Goal: Information Seeking & Learning: Learn about a topic

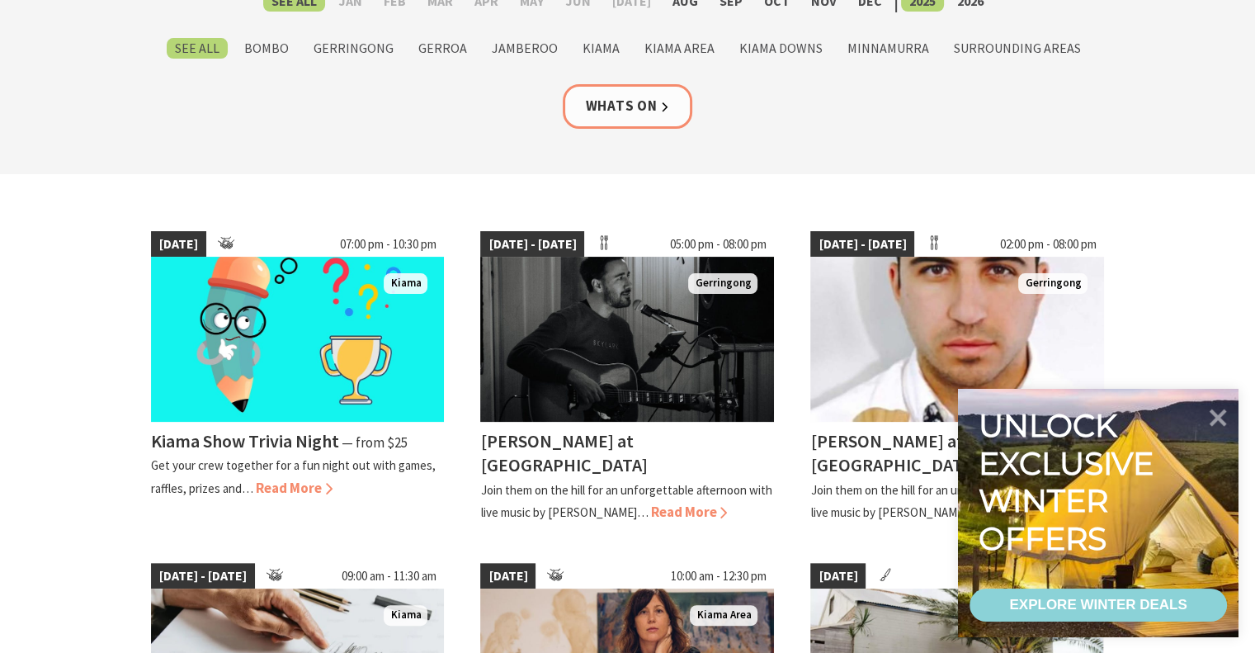
scroll to position [288, 0]
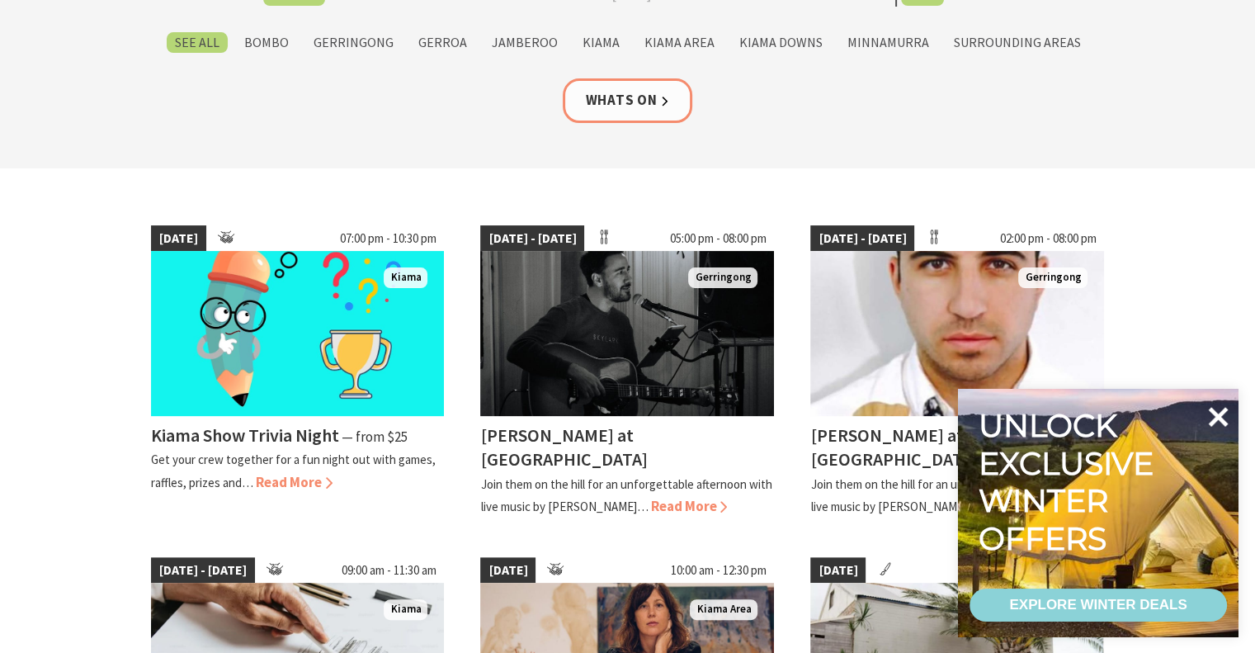
click at [1217, 418] on icon at bounding box center [1219, 417] width 20 height 20
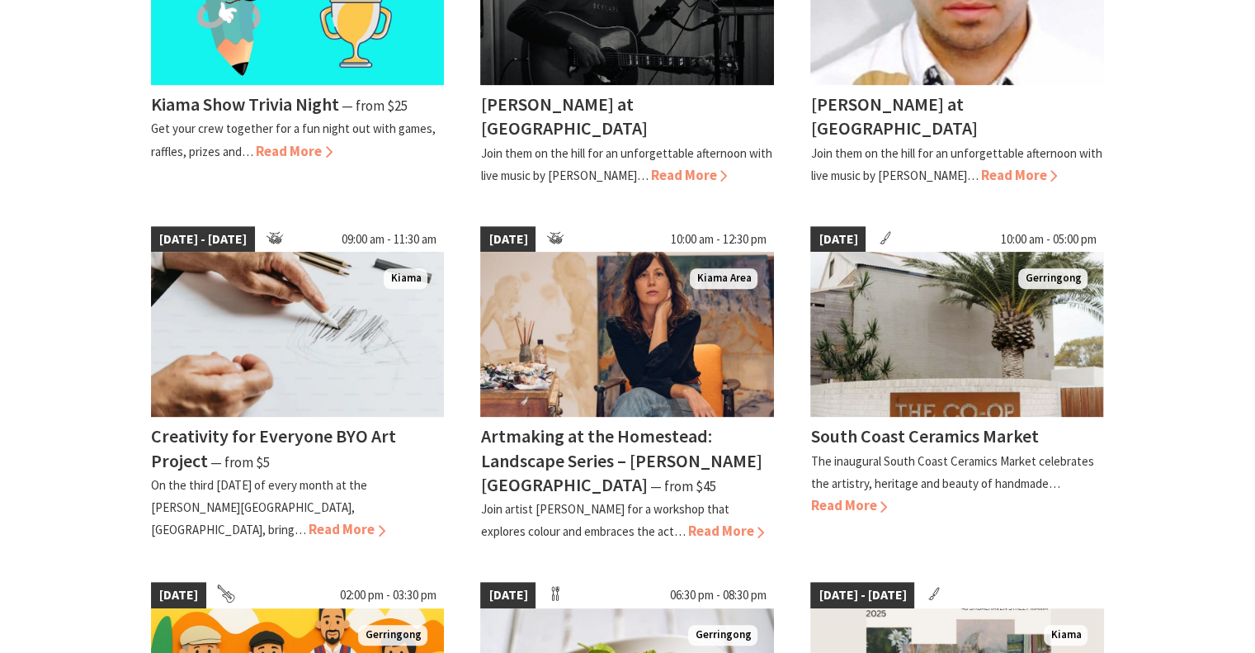
scroll to position [637, 0]
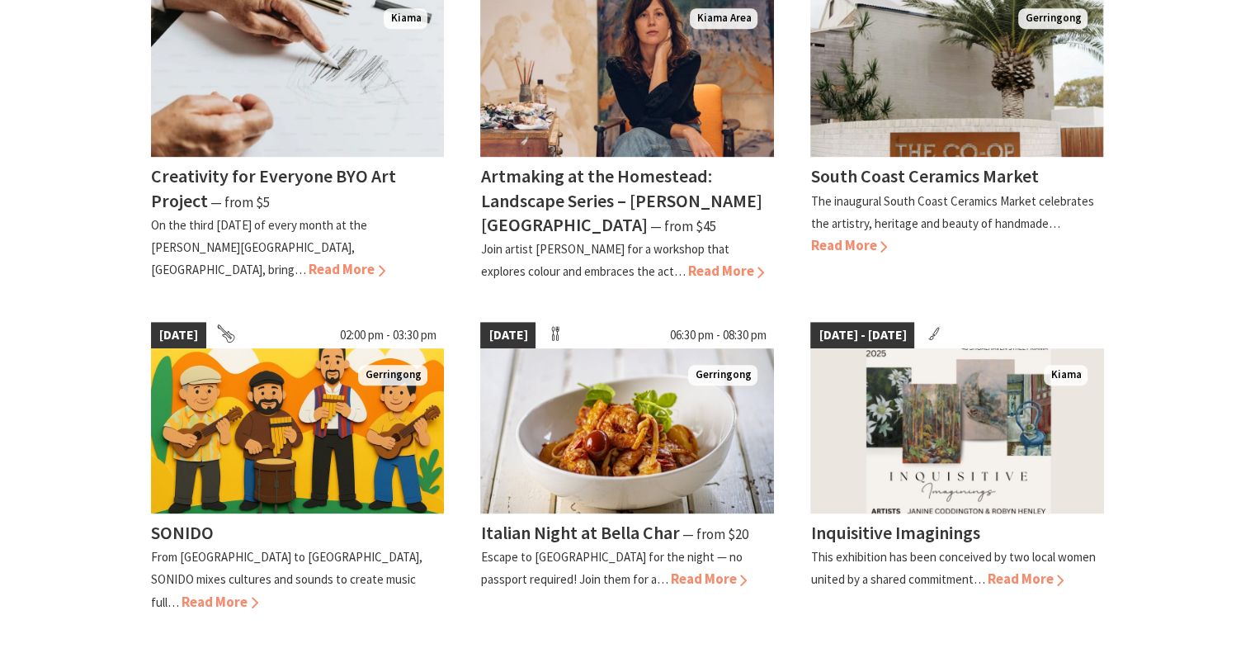
click at [1178, 497] on section "15 Aug 25 07:00 pm - 10:30 pm Kiama Kiama Show Trivia Night ⁠— from $25 Get you…" at bounding box center [627, 338] width 1255 height 1521
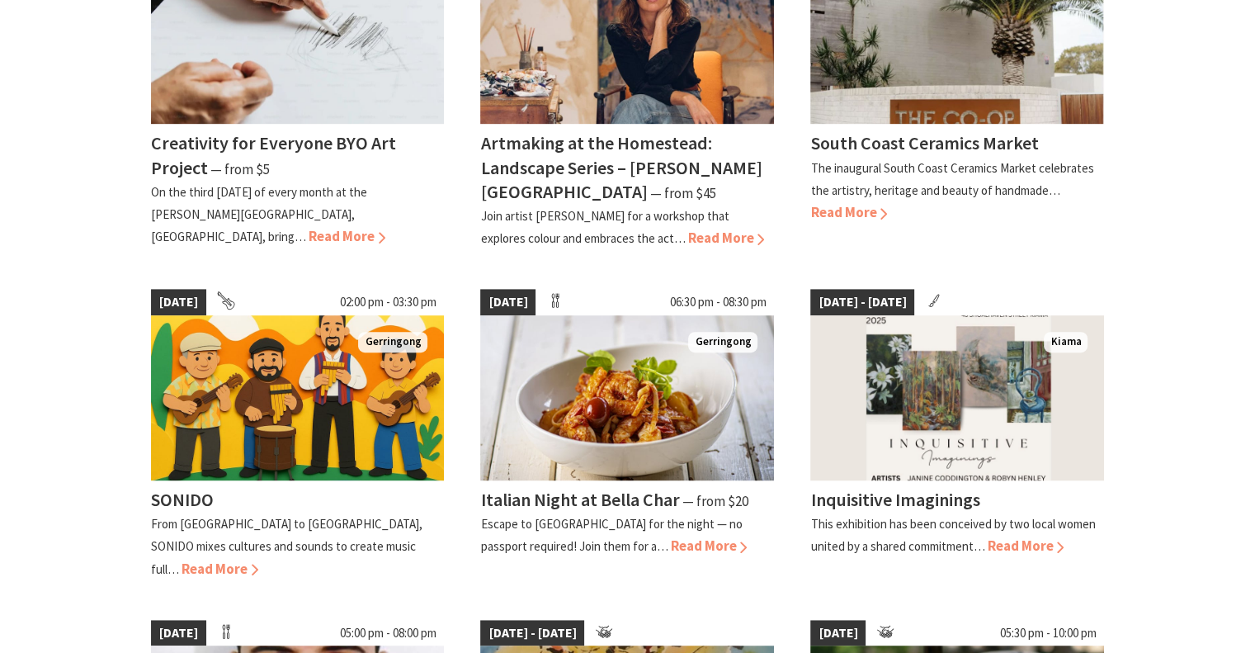
scroll to position [906, 0]
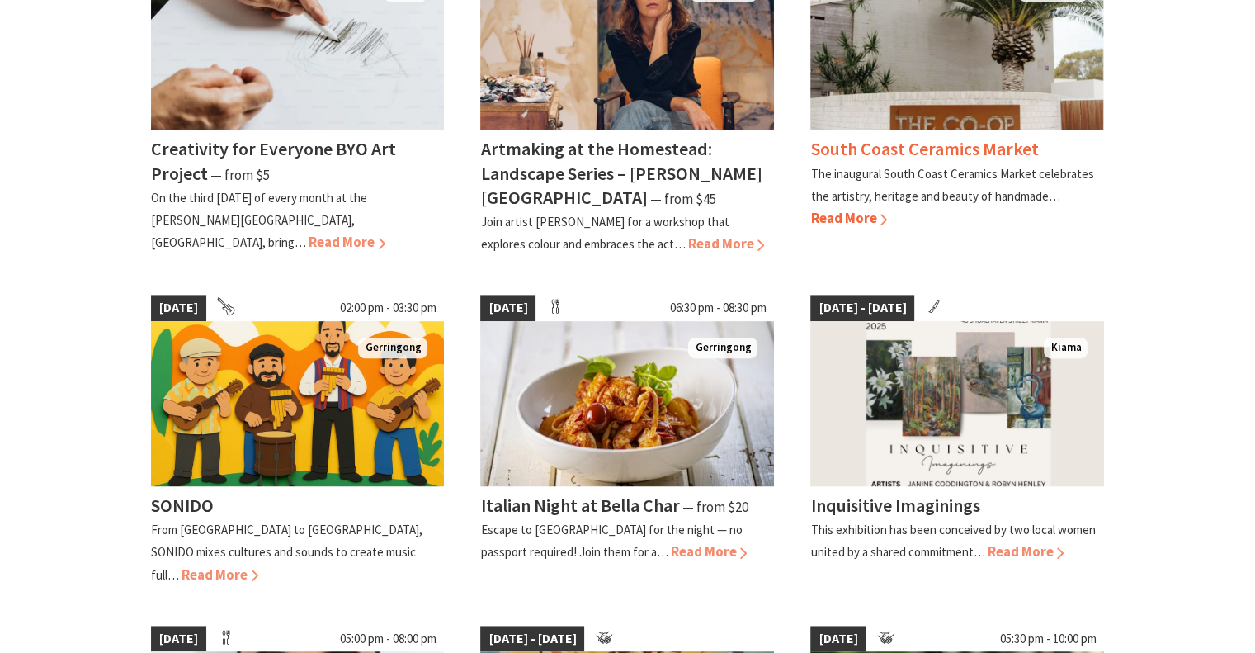
click at [885, 221] on span "Read More" at bounding box center [848, 218] width 77 height 18
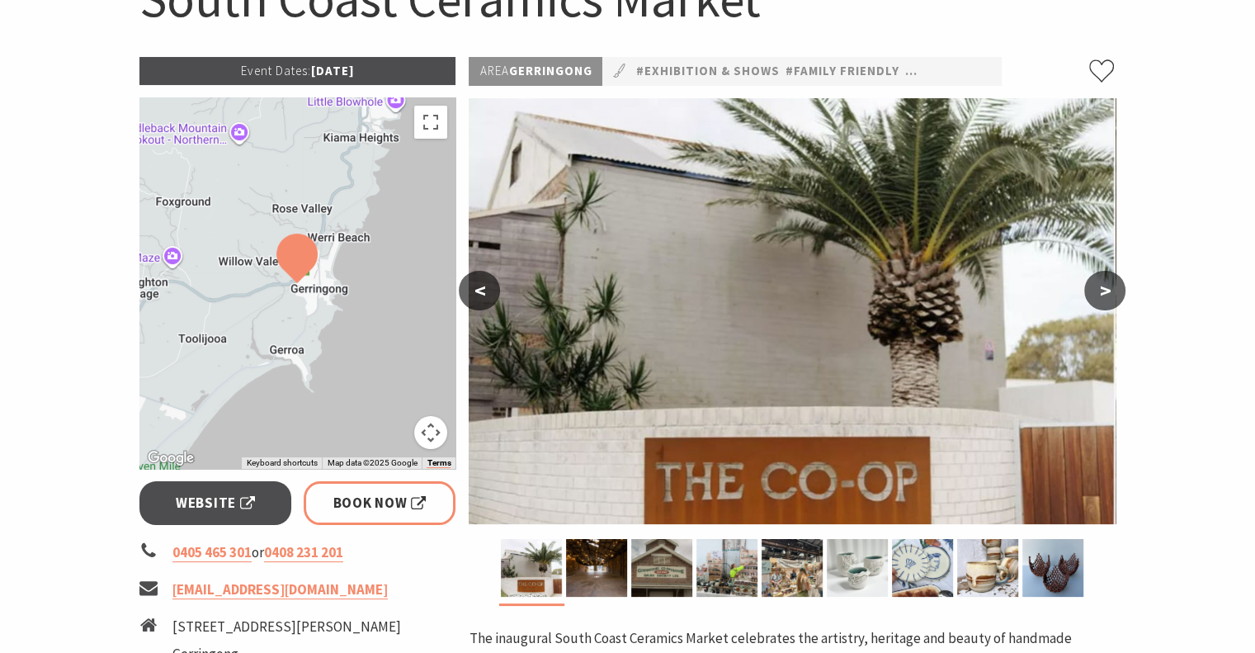
scroll to position [204, 0]
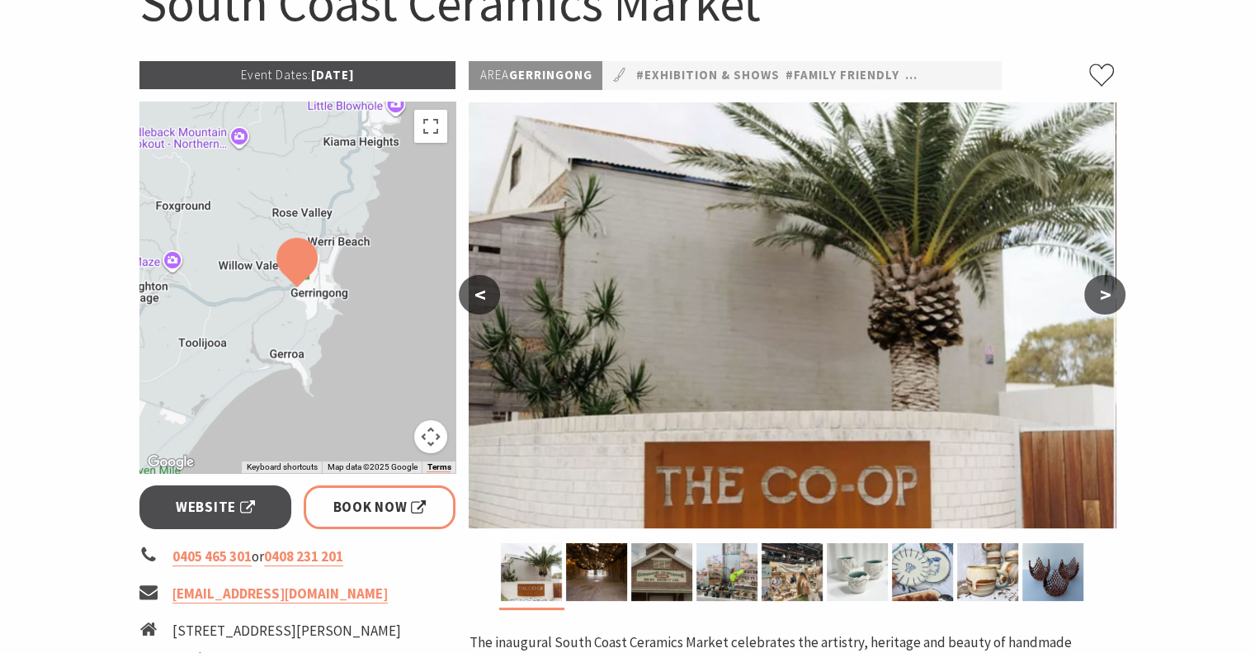
click at [395, 370] on div at bounding box center [297, 286] width 317 height 371
click at [403, 365] on div at bounding box center [297, 286] width 317 height 371
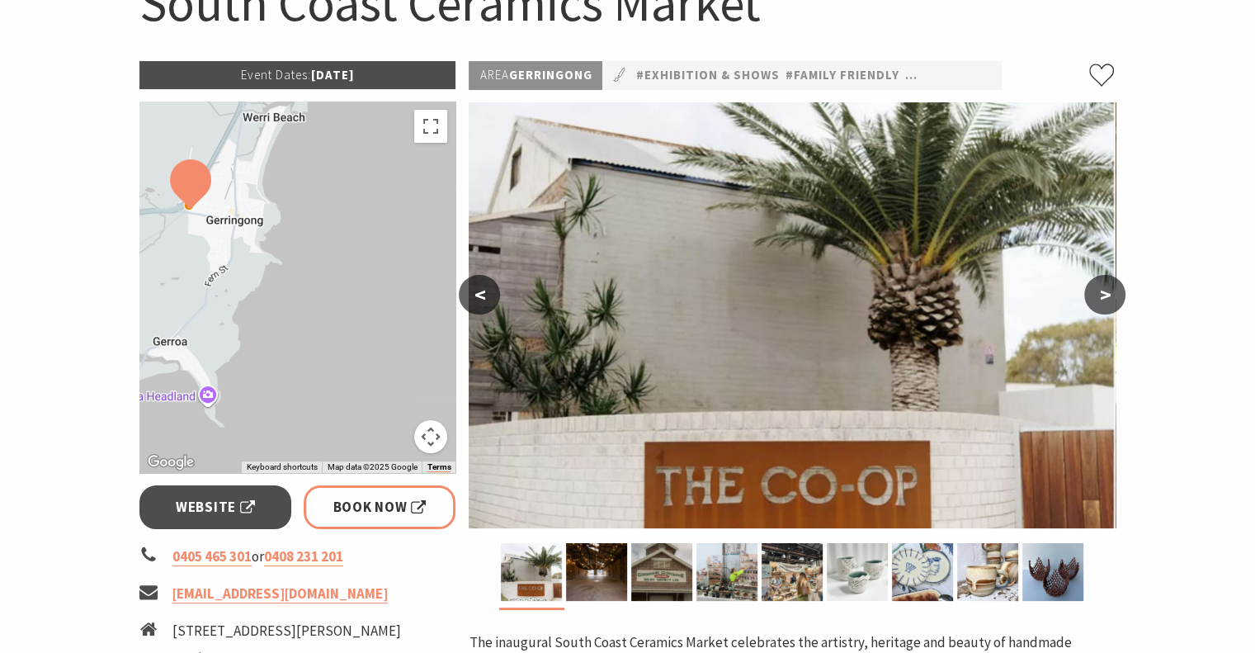
click at [329, 384] on div at bounding box center [297, 286] width 317 height 371
click at [332, 375] on div at bounding box center [297, 286] width 317 height 371
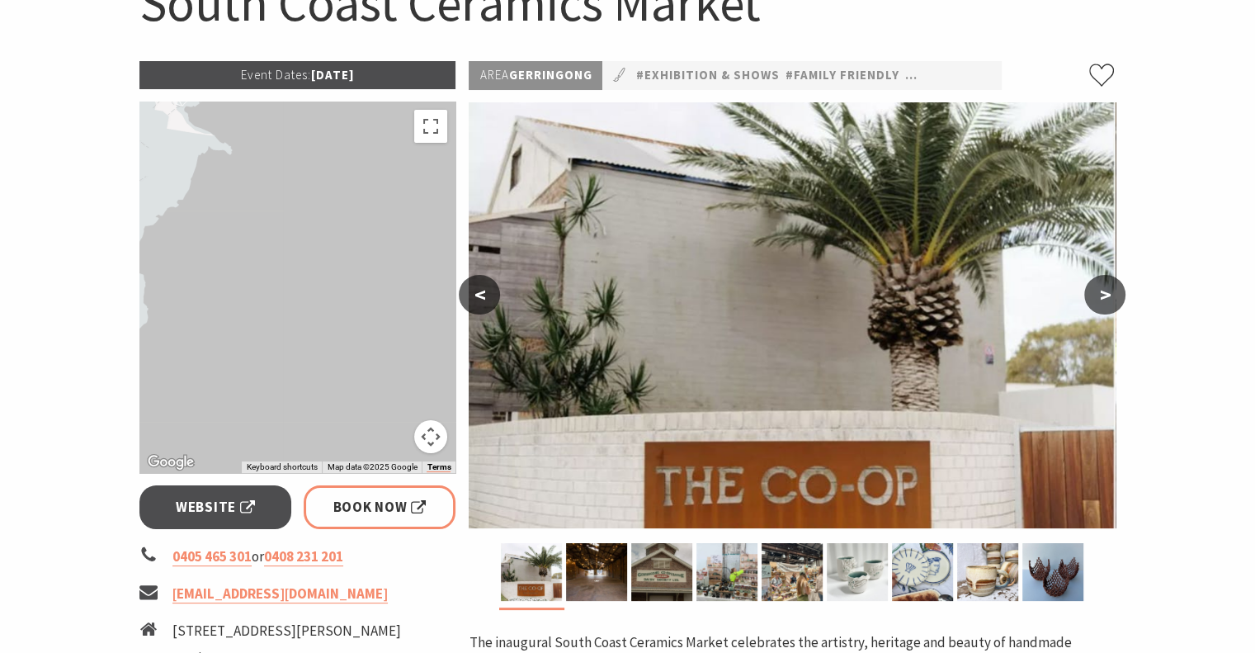
click at [445, 442] on button "Map camera controls" at bounding box center [430, 436] width 33 height 33
click at [442, 441] on button "Map camera controls" at bounding box center [430, 436] width 33 height 33
click at [441, 442] on button "Map camera controls" at bounding box center [430, 436] width 33 height 33
click at [402, 406] on menu at bounding box center [348, 395] width 116 height 116
click at [402, 405] on button "Move right" at bounding box center [389, 395] width 33 height 33
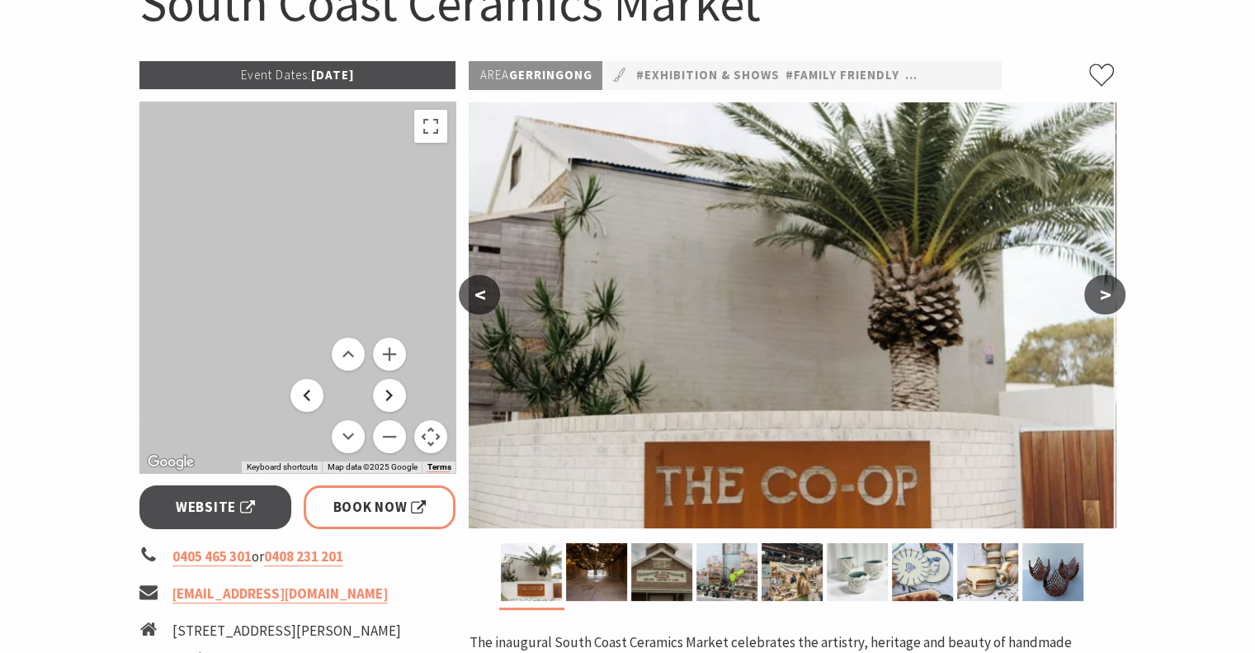
click at [314, 405] on button "Move left" at bounding box center [306, 395] width 33 height 33
click at [316, 391] on button "Move left" at bounding box center [306, 395] width 33 height 33
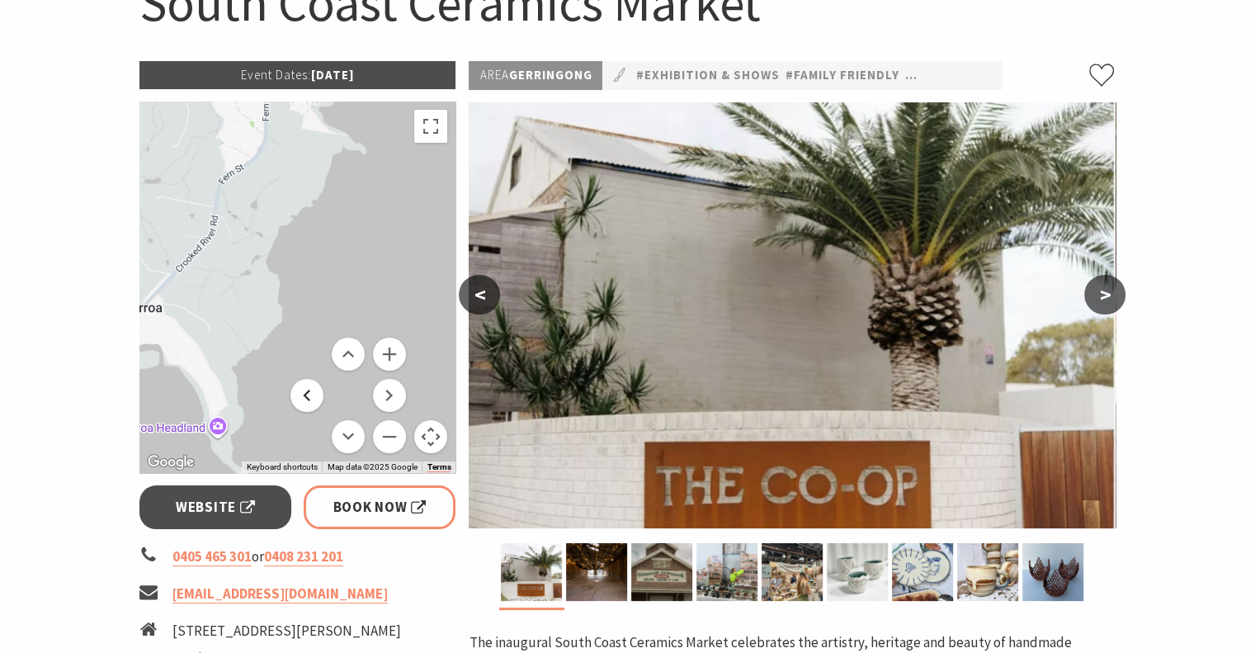
click at [323, 398] on button "Move left" at bounding box center [306, 395] width 33 height 33
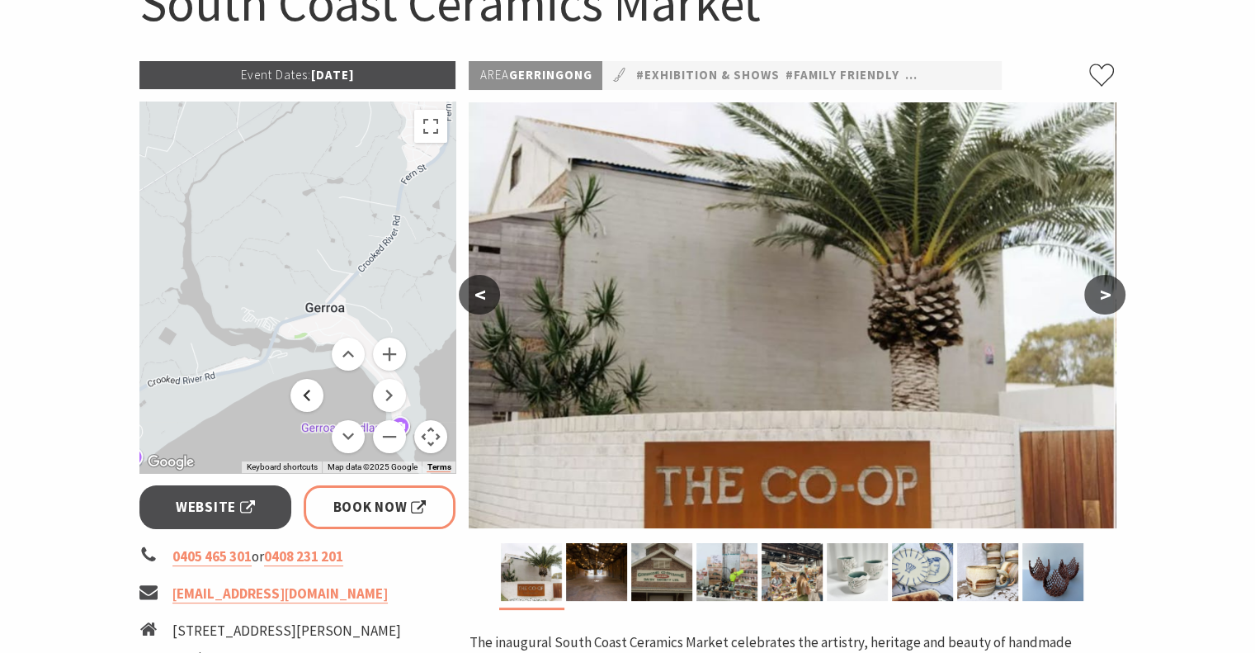
click at [323, 398] on button "Move left" at bounding box center [306, 395] width 33 height 33
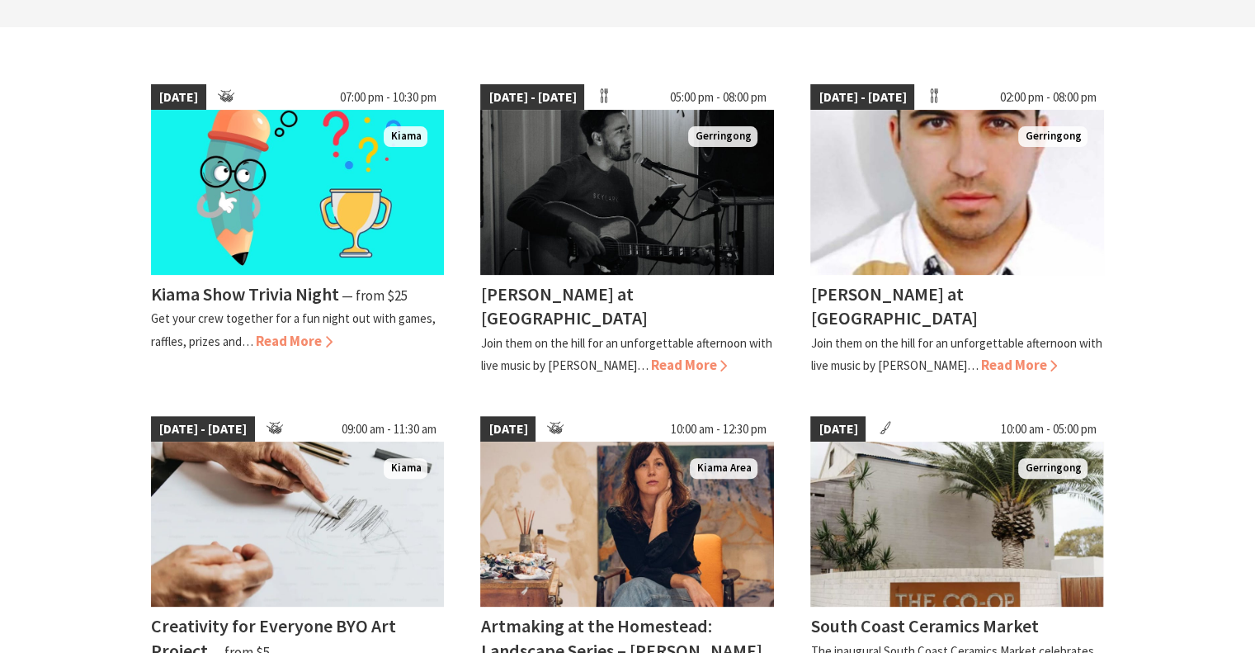
scroll to position [428, 0]
